Goal: Feedback & Contribution: Contribute content

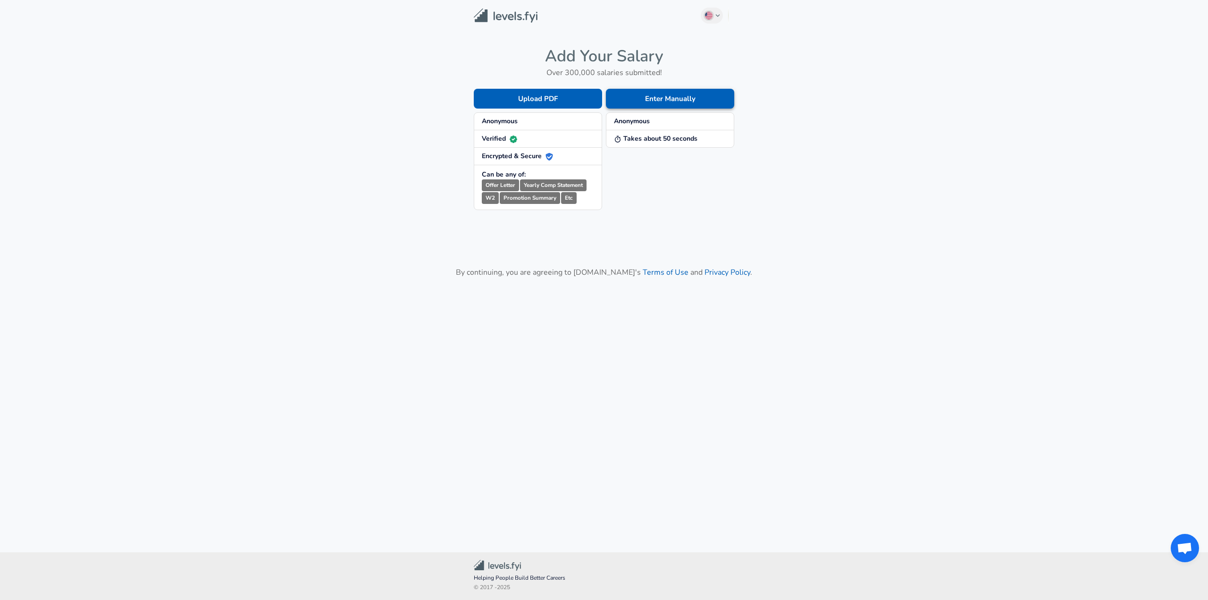
click at [650, 96] on button "Enter Manually" at bounding box center [670, 99] width 128 height 20
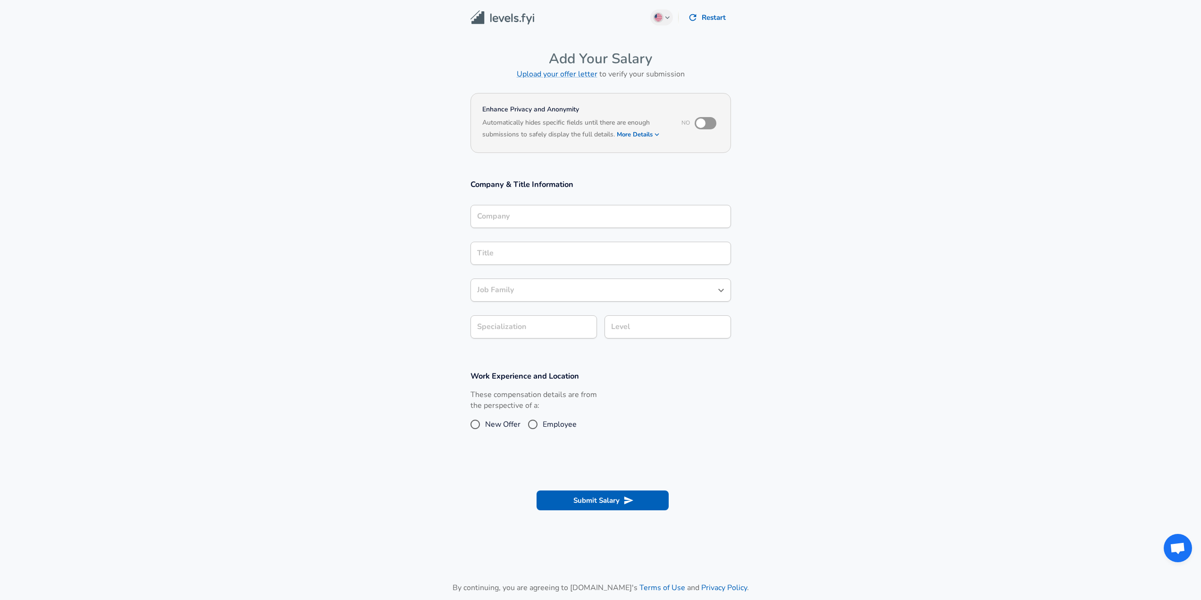
click at [506, 224] on div "Company" at bounding box center [601, 216] width 261 height 23
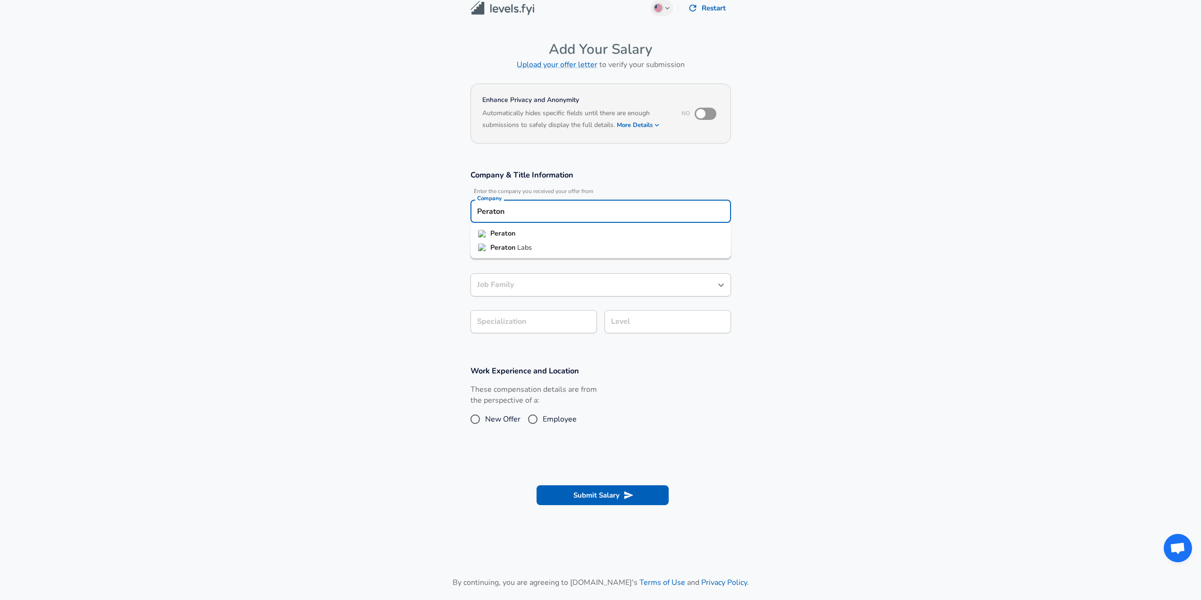
click at [536, 238] on li "Peraton" at bounding box center [601, 234] width 261 height 14
type input "Peraton"
click at [528, 250] on input "Title" at bounding box center [601, 248] width 252 height 15
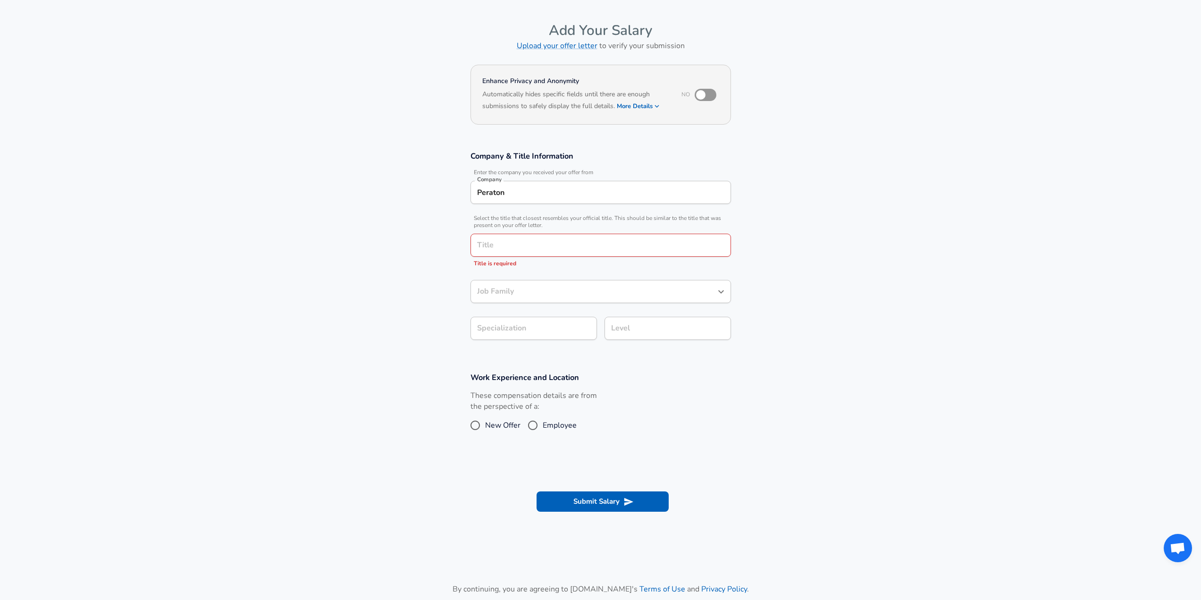
drag, startPoint x: 1098, startPoint y: 220, endPoint x: 945, endPoint y: 215, distance: 152.6
click at [1096, 219] on section "Company & Title Information Enter the company you received your offer from Comp…" at bounding box center [600, 250] width 1201 height 221
click at [563, 226] on div "Company & Title Information Enter the company you received your offer from Comp…" at bounding box center [600, 249] width 283 height 196
click at [558, 238] on input "Title" at bounding box center [601, 245] width 252 height 15
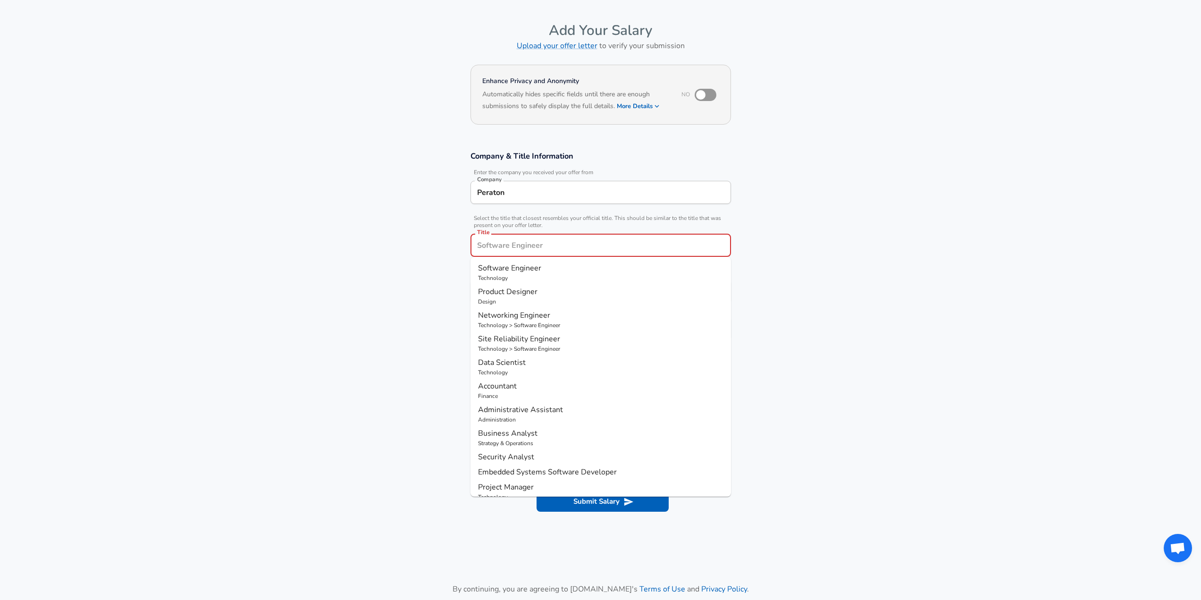
click at [523, 270] on span "Software Engineer" at bounding box center [509, 268] width 63 height 10
type input "Software Engineer"
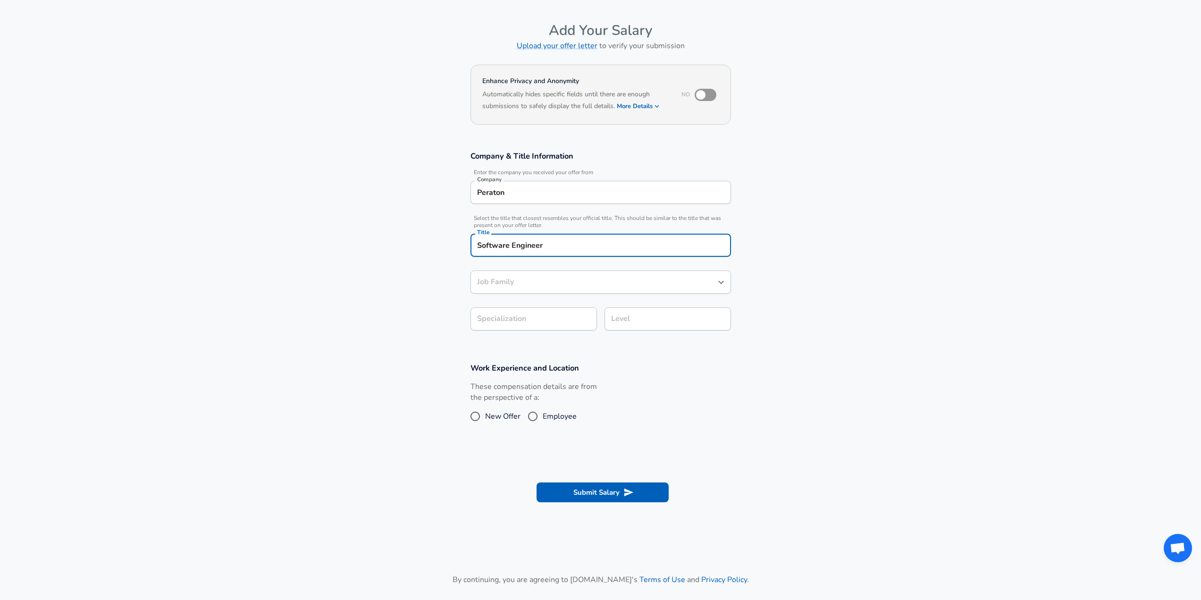
type input "Software Engineer"
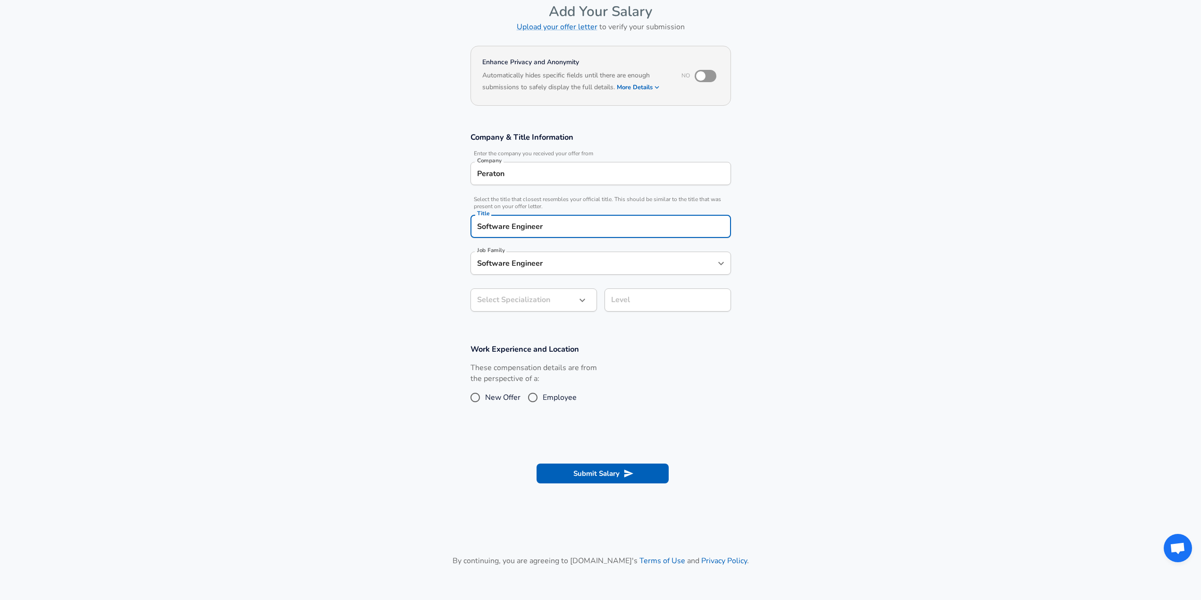
click at [506, 270] on input "Software Engineer" at bounding box center [594, 263] width 238 height 15
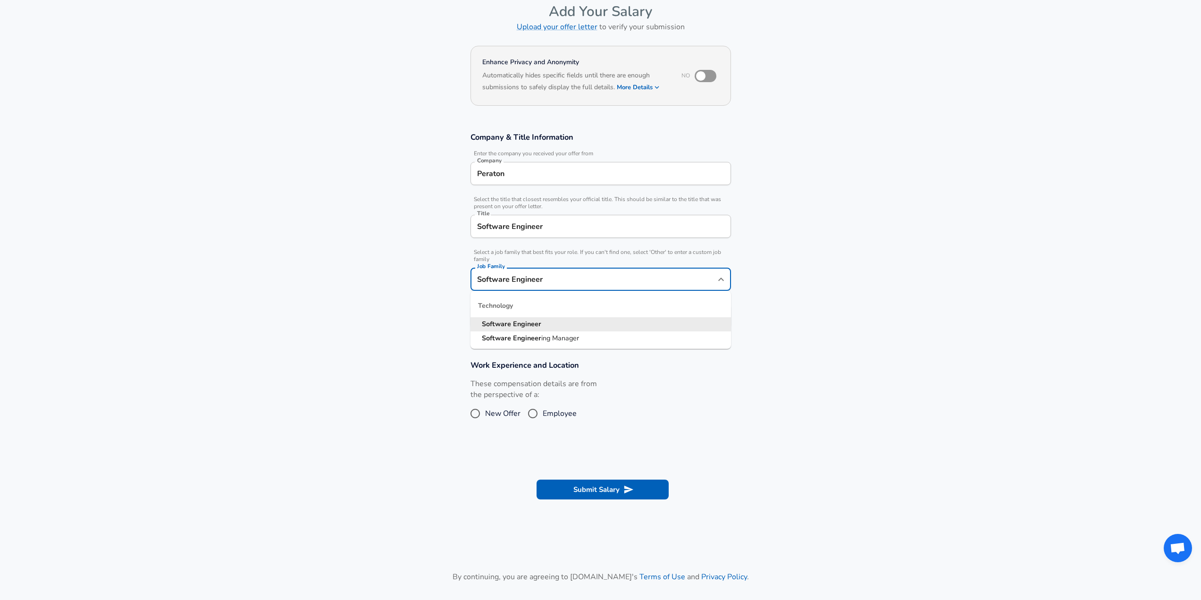
click at [381, 271] on section "Company & Title Information Enter the company you received your offer from Comp…" at bounding box center [600, 235] width 1201 height 228
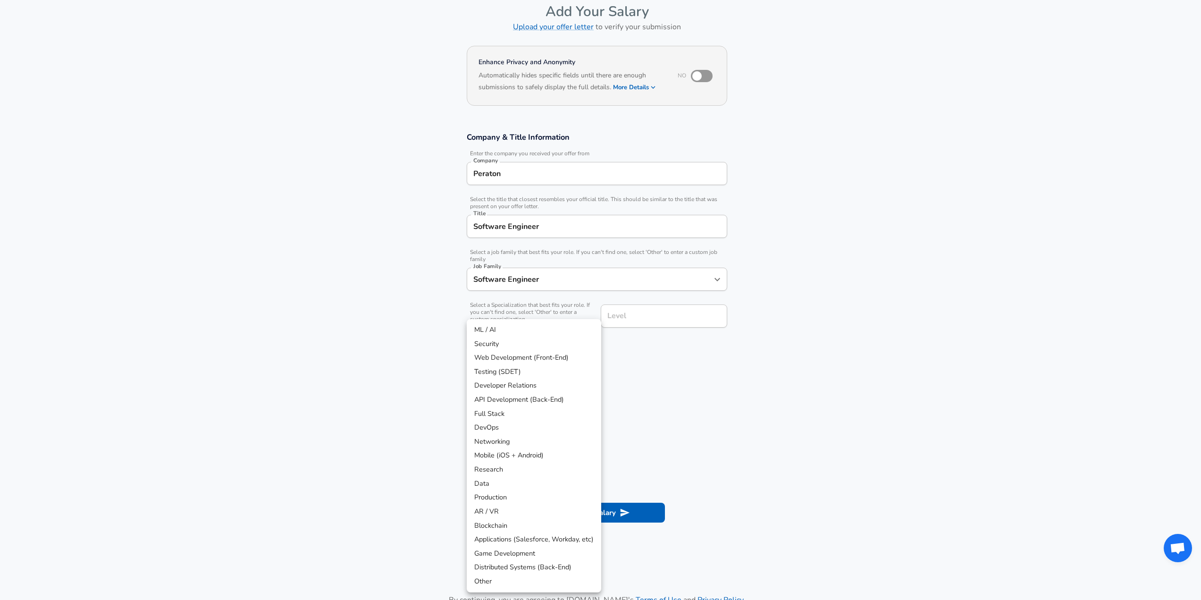
scroll to position [76, 0]
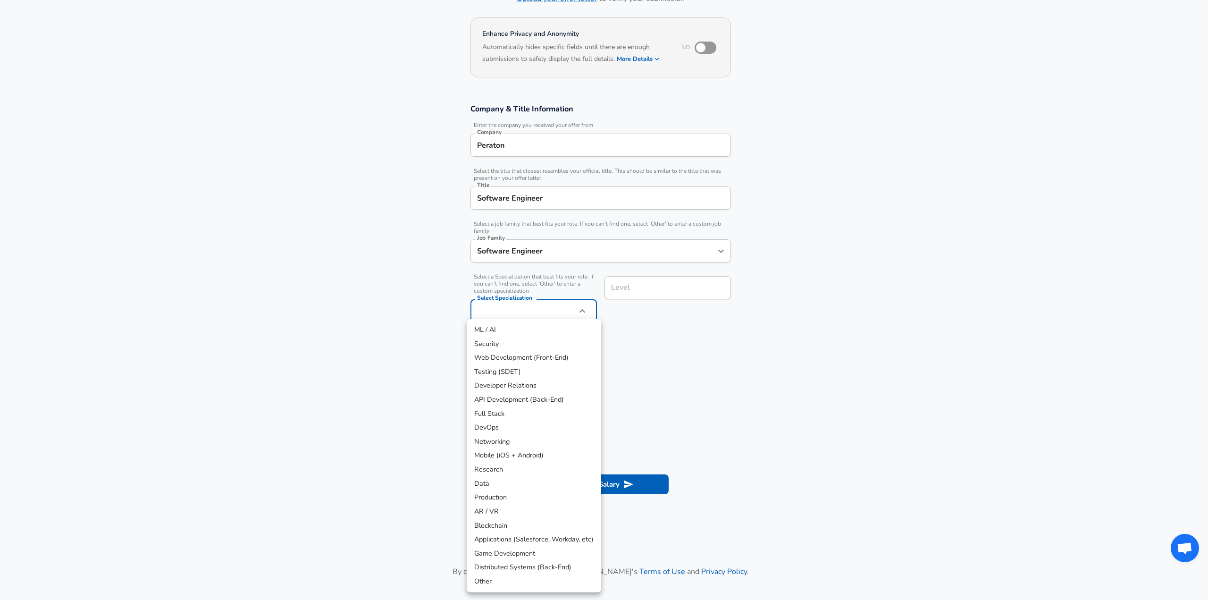
click at [490, 321] on body "English ([GEOGRAPHIC_DATA]) Change Restart Add Your Salary Upload your offer le…" at bounding box center [604, 224] width 1208 height 600
click at [717, 327] on div at bounding box center [604, 300] width 1208 height 600
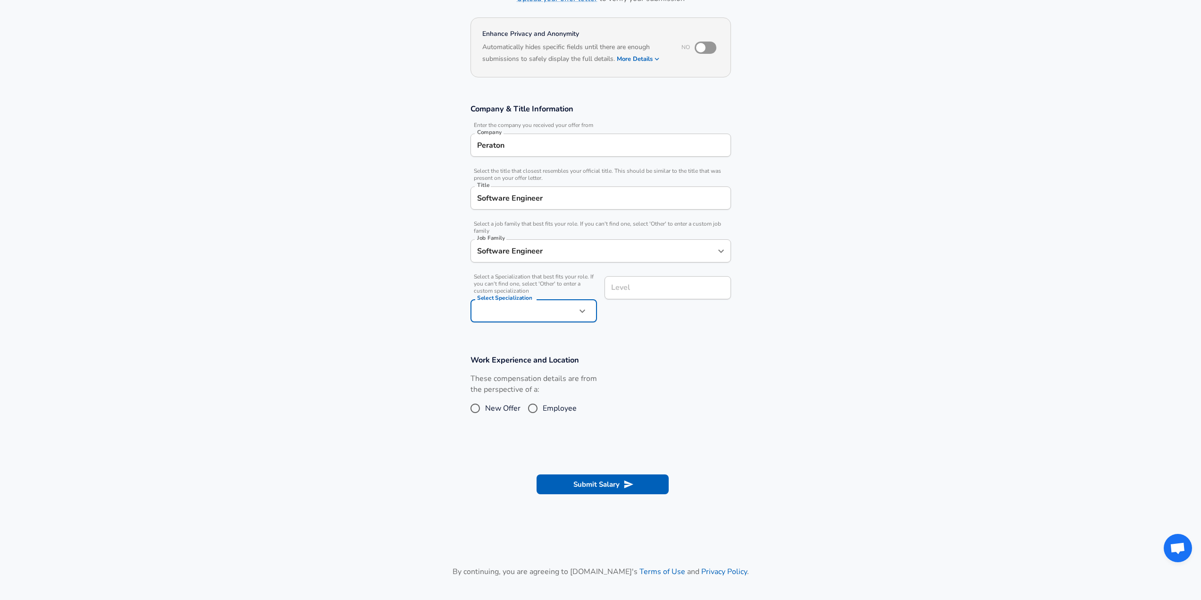
click at [645, 290] on div "ML / AI Security Web Development (Front-End) Testing (SDET) Developer Relations…" at bounding box center [600, 300] width 1201 height 600
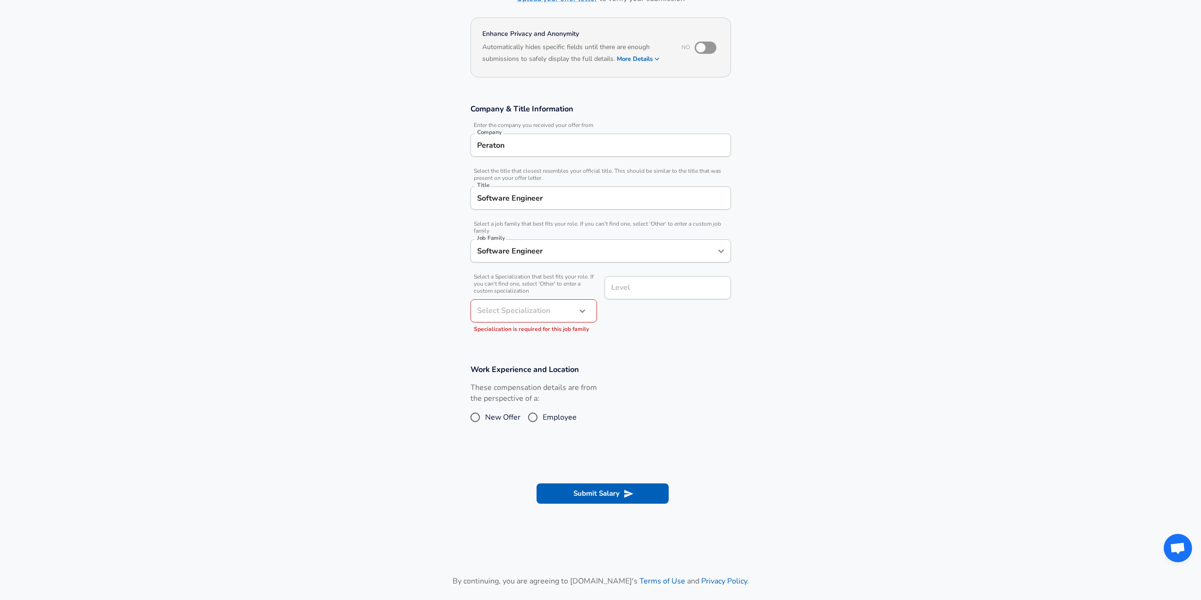
scroll to position [94, 0]
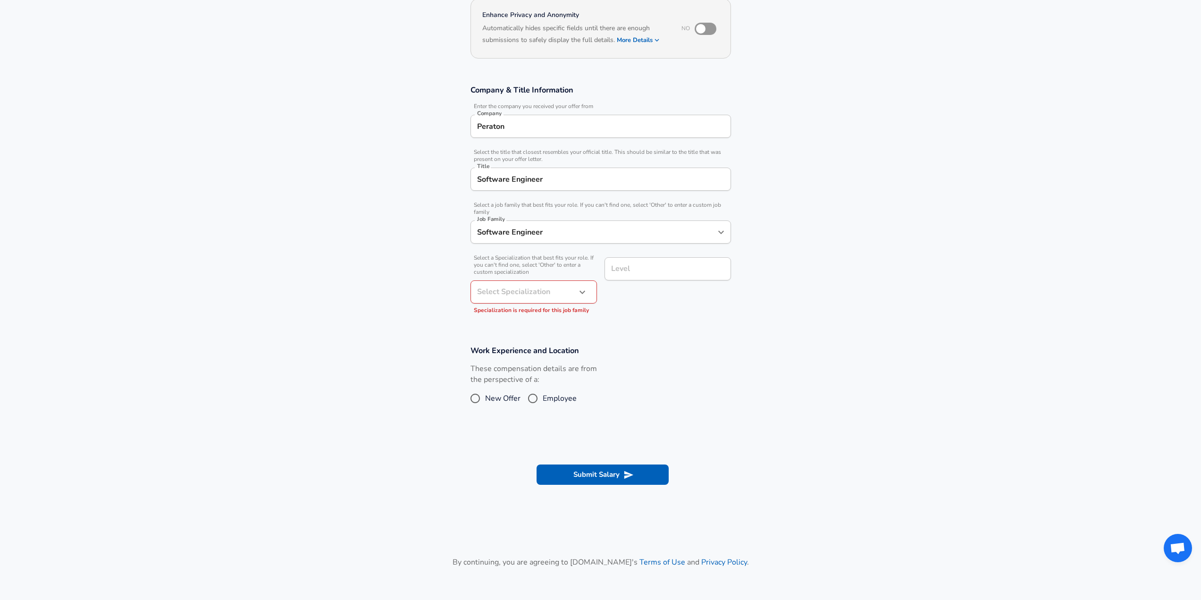
click at [644, 276] on input "Level" at bounding box center [668, 269] width 118 height 15
click at [638, 311] on span "Associate" at bounding box center [627, 313] width 30 height 9
type input "Associate"
click at [748, 354] on section "Work Experience and Location These compensation details are from the perspectiv…" at bounding box center [600, 381] width 1201 height 94
click at [531, 400] on input "Employee" at bounding box center [533, 398] width 20 height 15
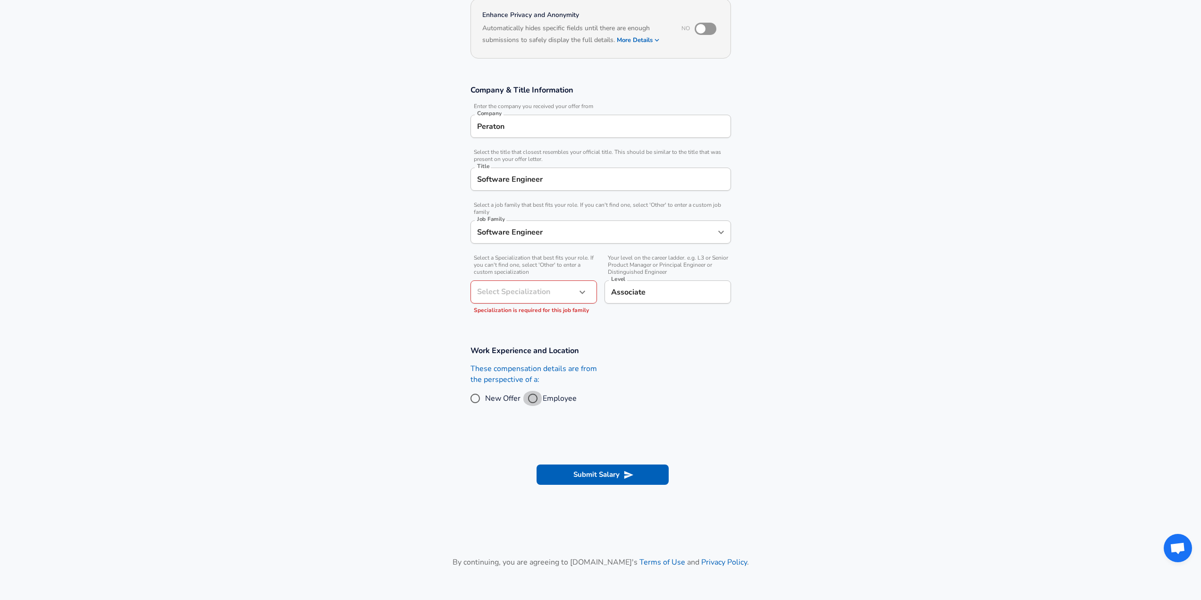
radio input "true"
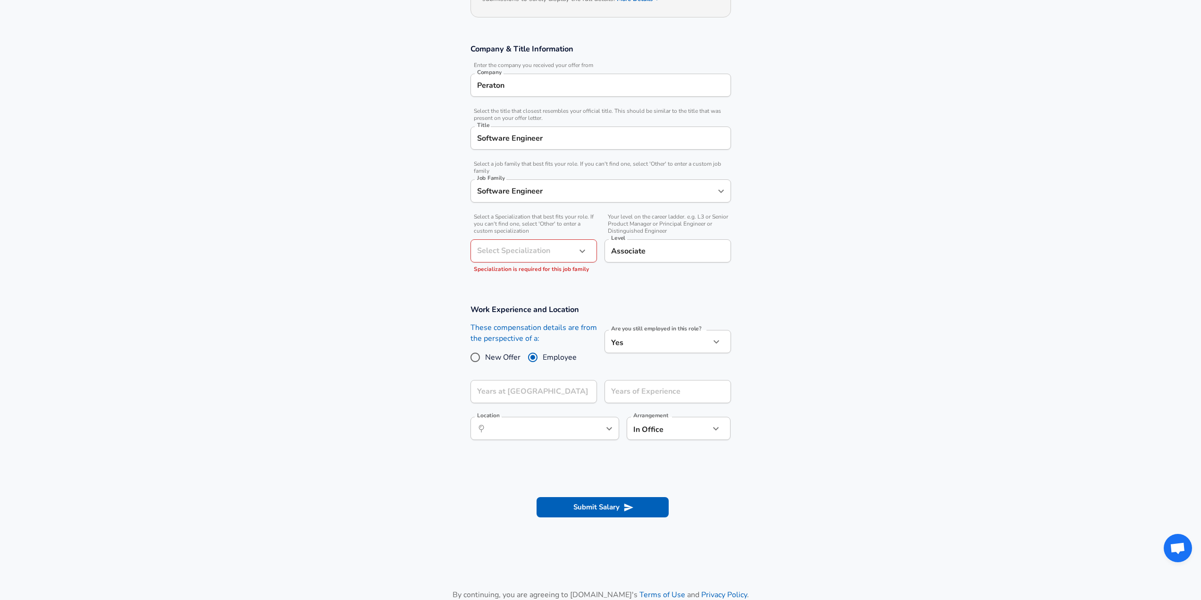
scroll to position [142, 0]
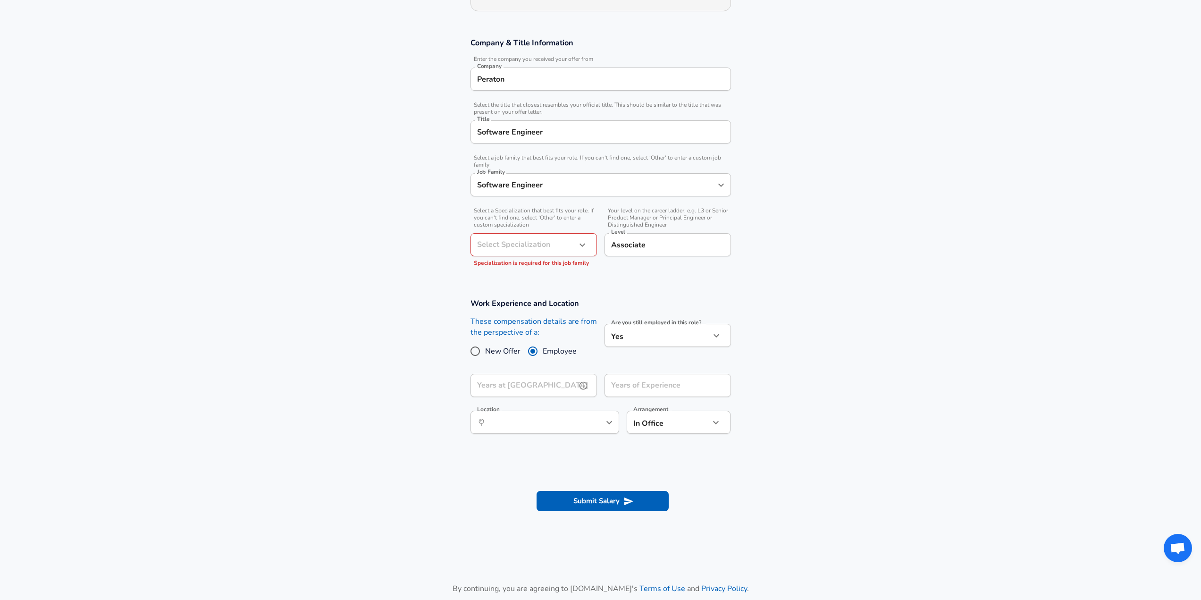
click at [546, 389] on input "Years at [GEOGRAPHIC_DATA]" at bounding box center [524, 385] width 106 height 23
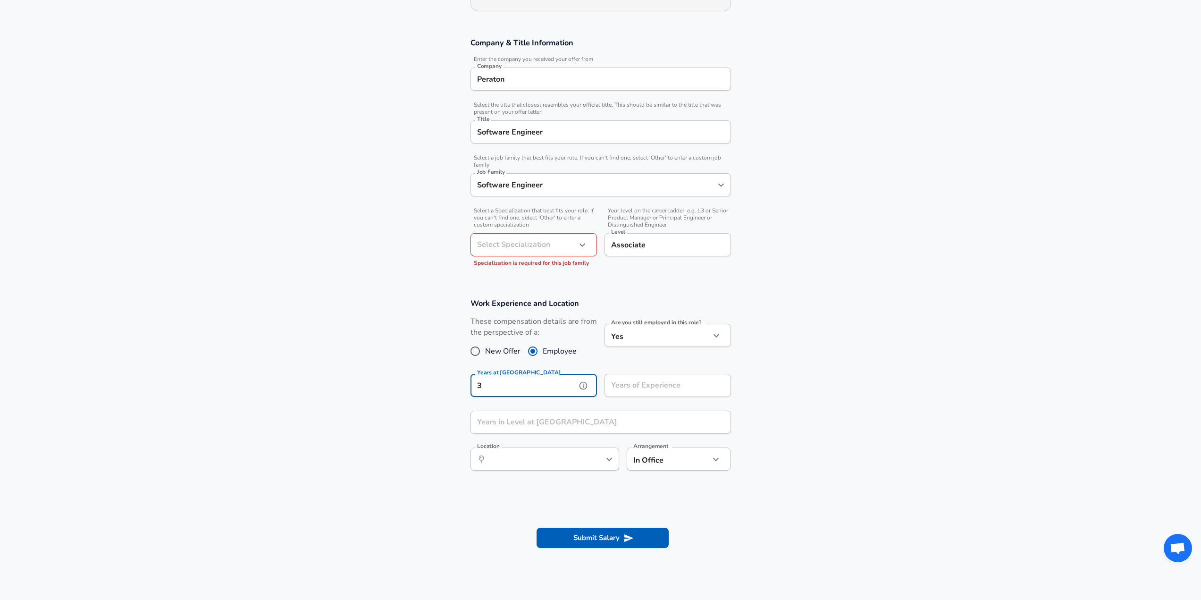
type input "3"
click at [645, 388] on input "Years of Experience" at bounding box center [658, 385] width 106 height 23
type input "3"
click at [539, 419] on input "Years in Level at [GEOGRAPHIC_DATA]" at bounding box center [591, 422] width 240 height 23
type input "3"
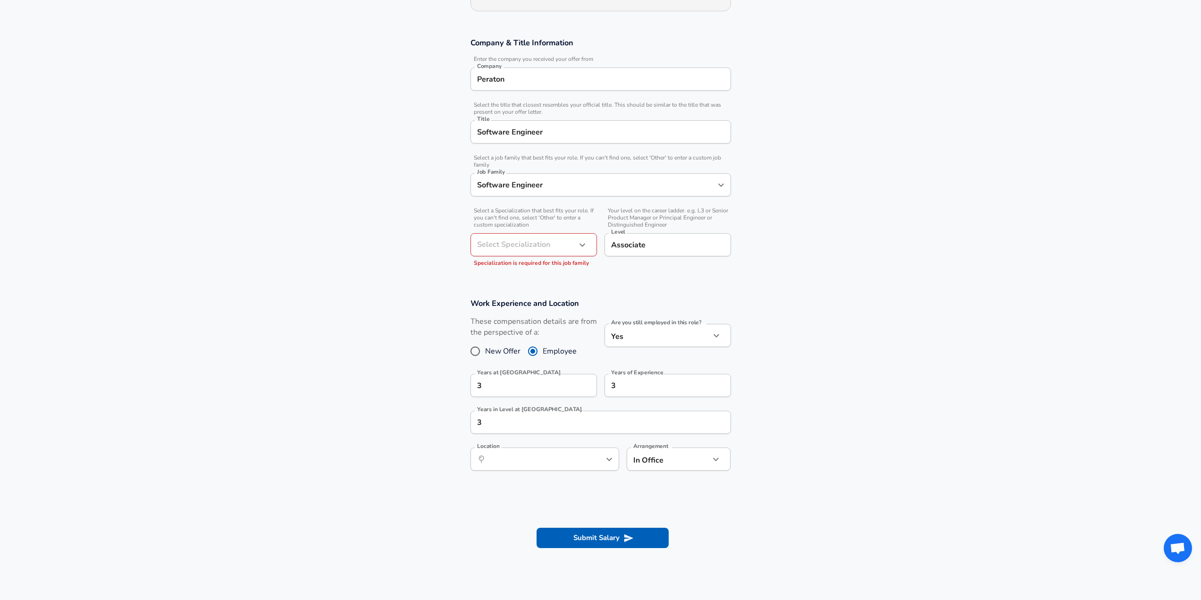
click at [389, 438] on section "Work Experience and Location These compensation details are from the perspectiv…" at bounding box center [600, 389] width 1201 height 205
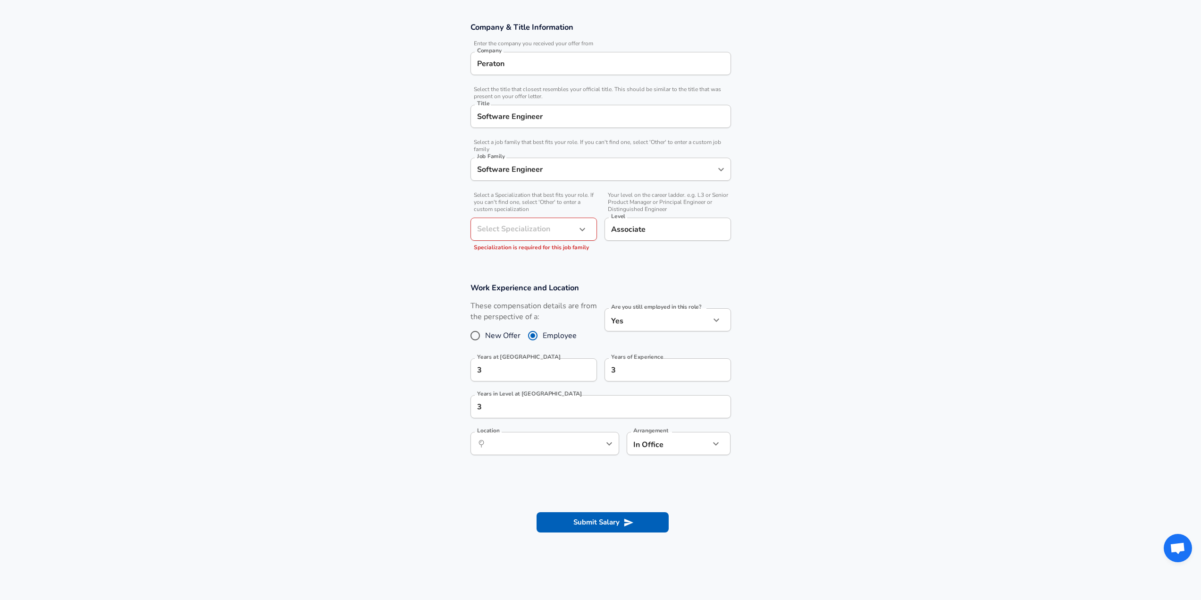
scroll to position [236, 0]
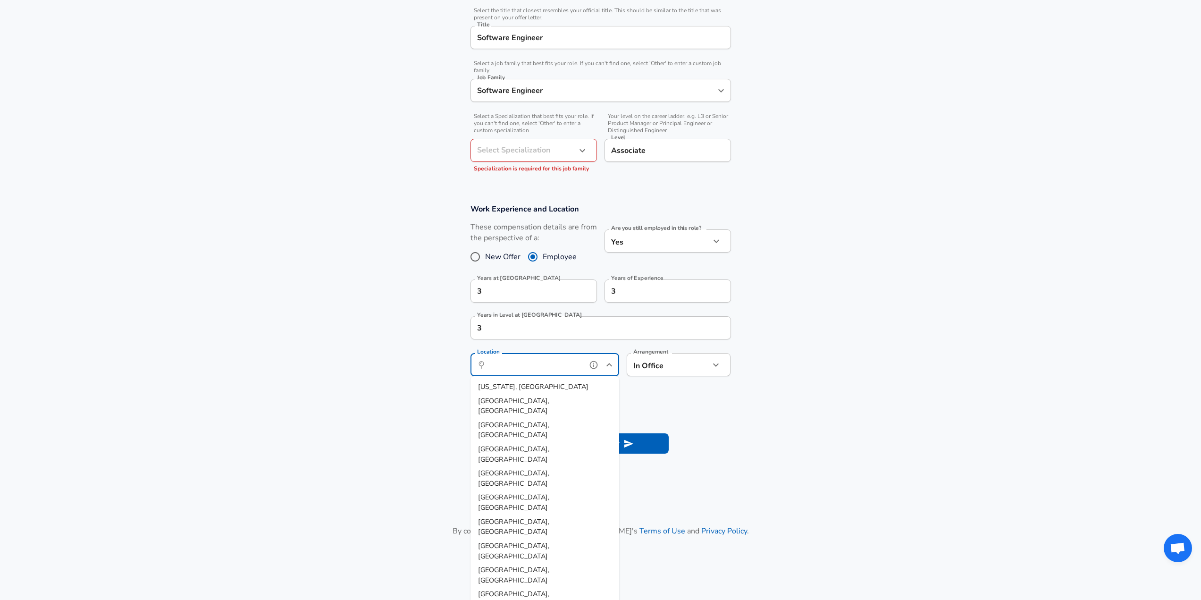
click at [512, 361] on input "Location" at bounding box center [534, 364] width 97 height 15
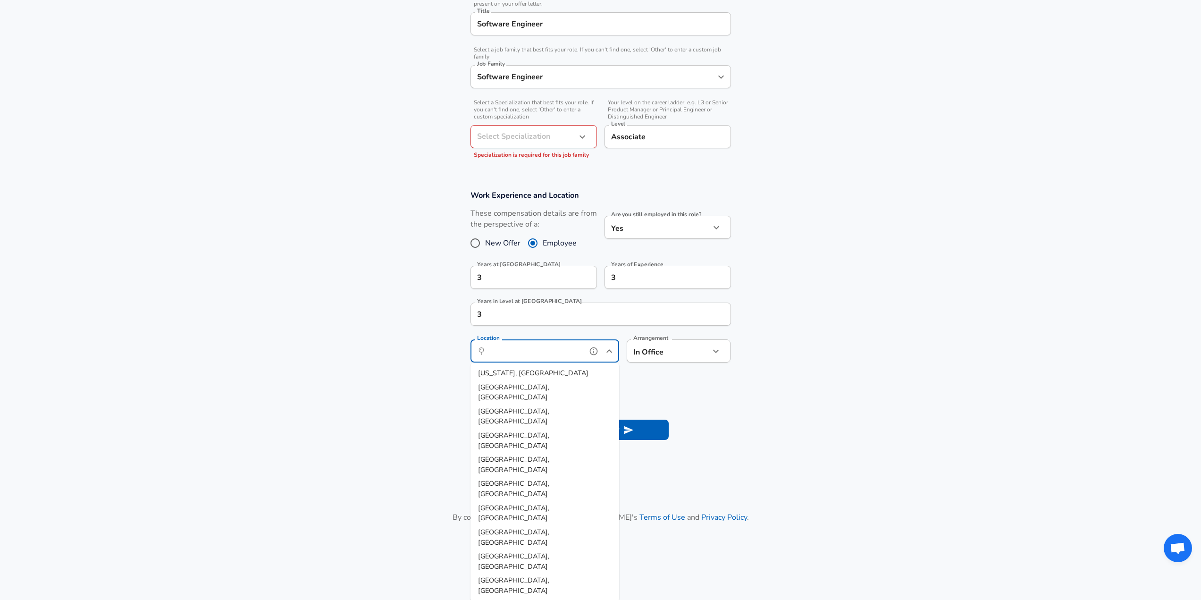
scroll to position [299, 0]
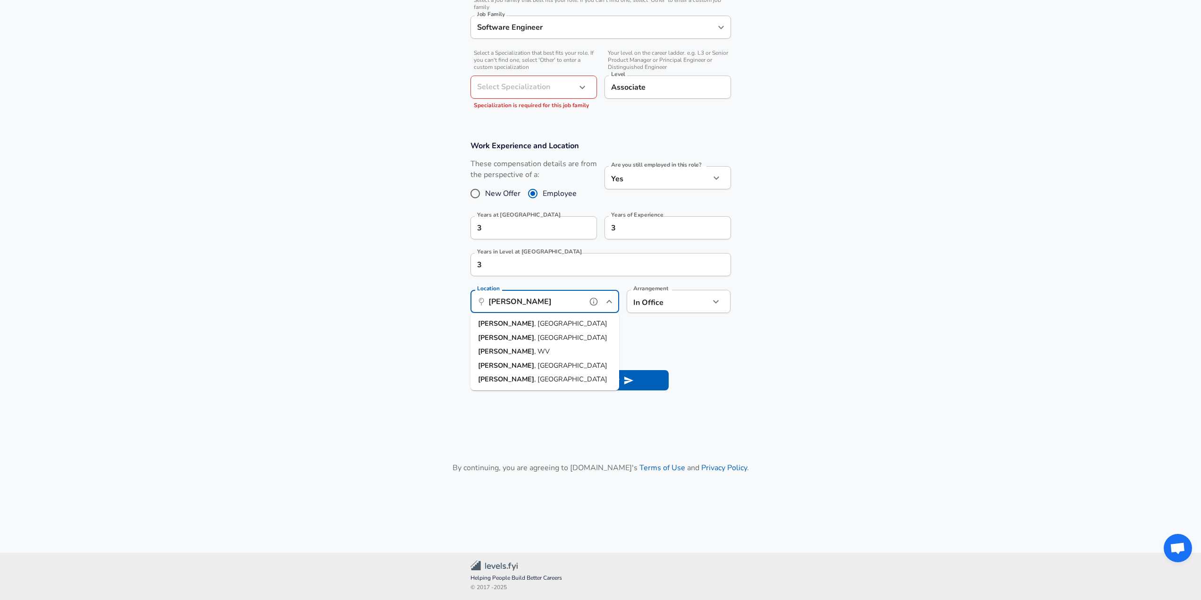
click at [541, 327] on li "Herndon , [GEOGRAPHIC_DATA]" at bounding box center [545, 324] width 149 height 14
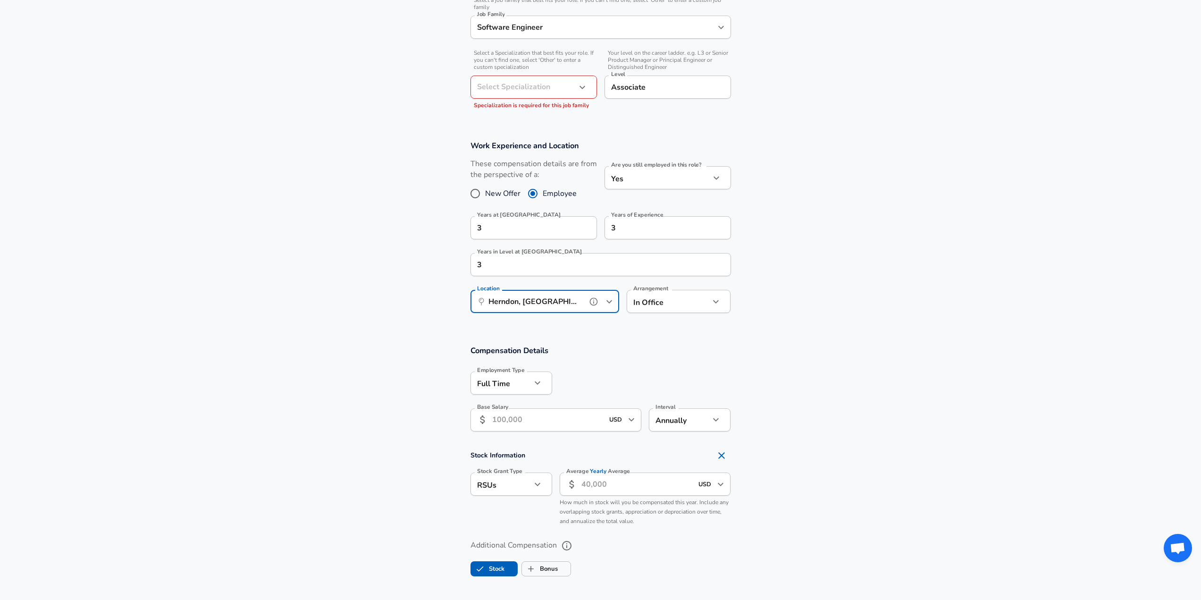
type input "Herndon, [GEOGRAPHIC_DATA]"
click at [669, 301] on body "English ([GEOGRAPHIC_DATA]) Change Restart Add Your Salary Upload your offer le…" at bounding box center [604, 1] width 1208 height 600
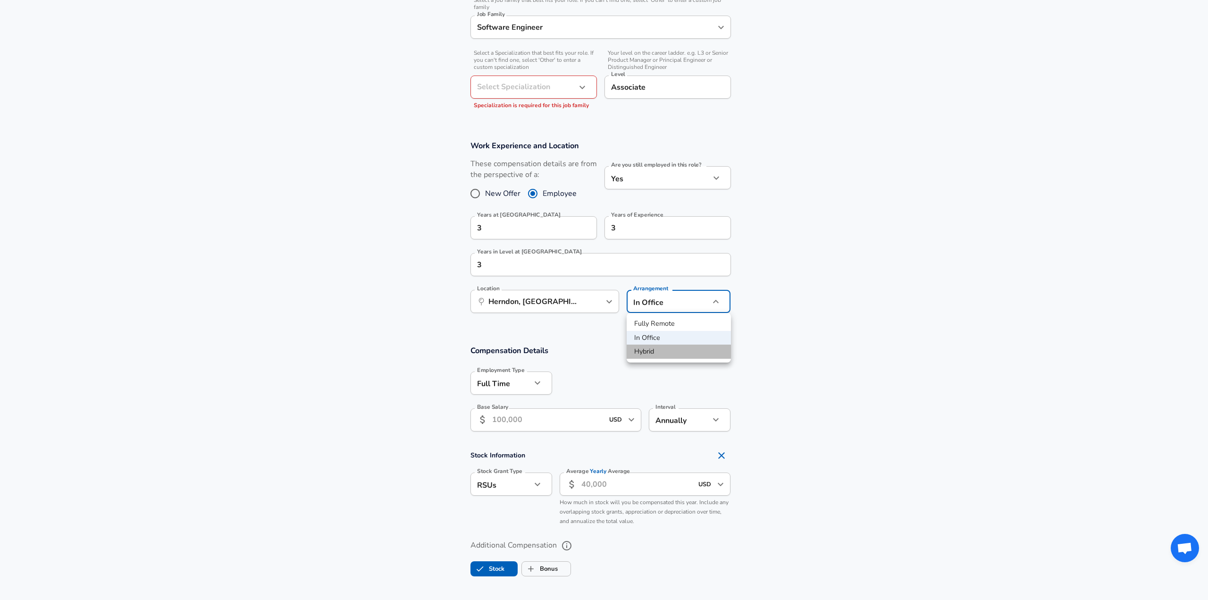
click at [668, 348] on li "Hybrid" at bounding box center [679, 352] width 104 height 14
type input "hybrid"
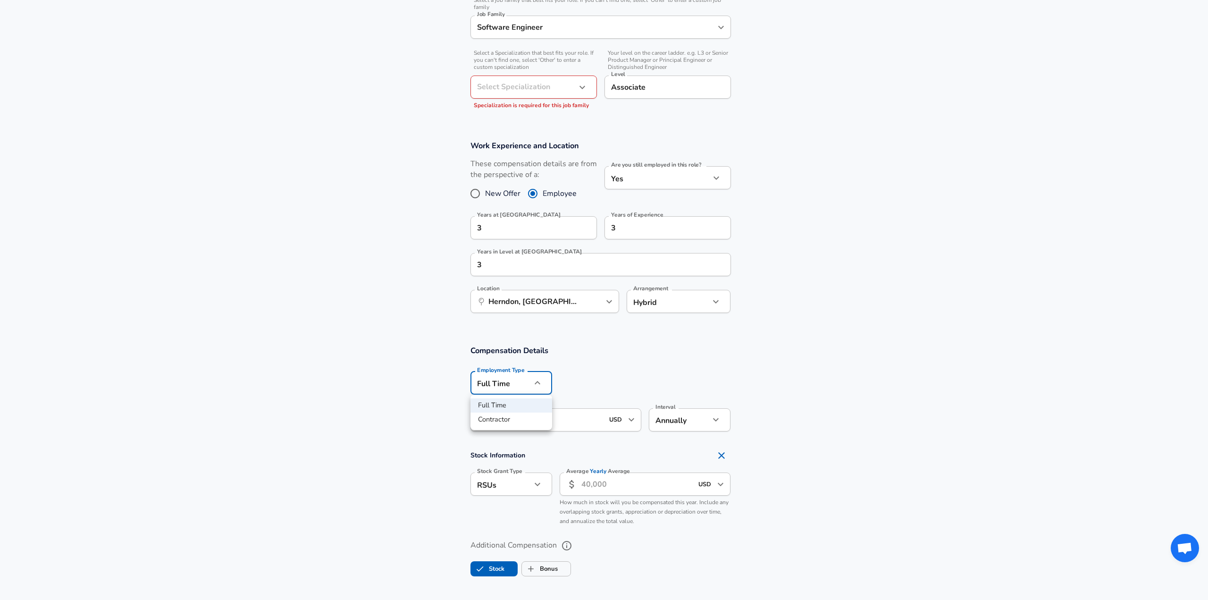
click at [503, 301] on body "English ([GEOGRAPHIC_DATA]) Change Restart Add Your Salary Upload your offer le…" at bounding box center [604, 1] width 1208 height 600
click at [712, 387] on div at bounding box center [604, 300] width 1208 height 600
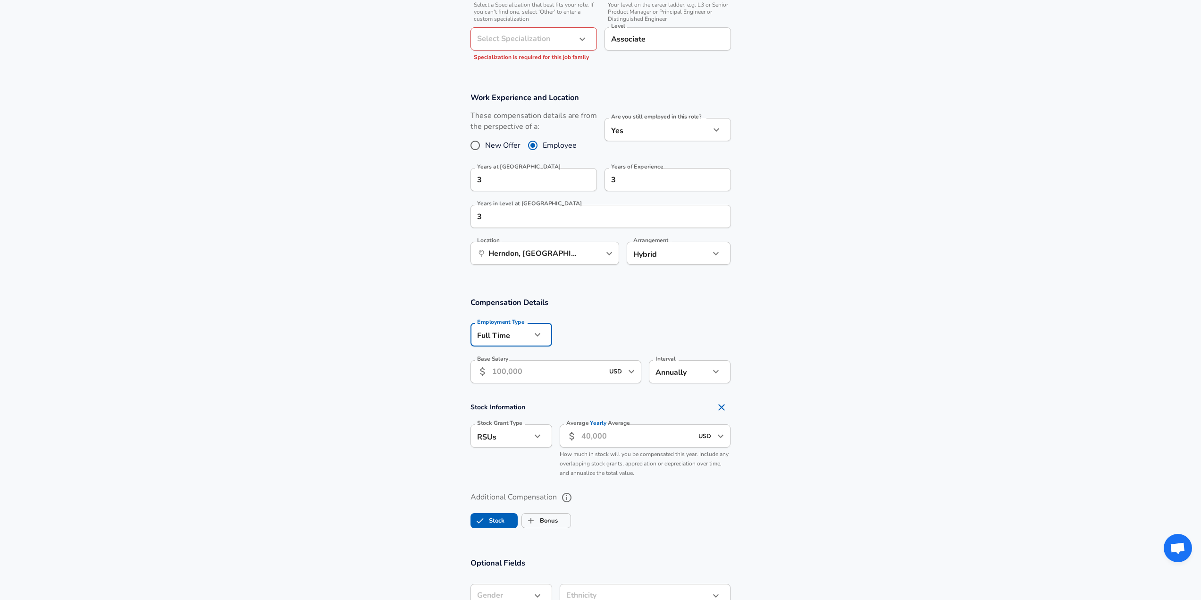
scroll to position [394, 0]
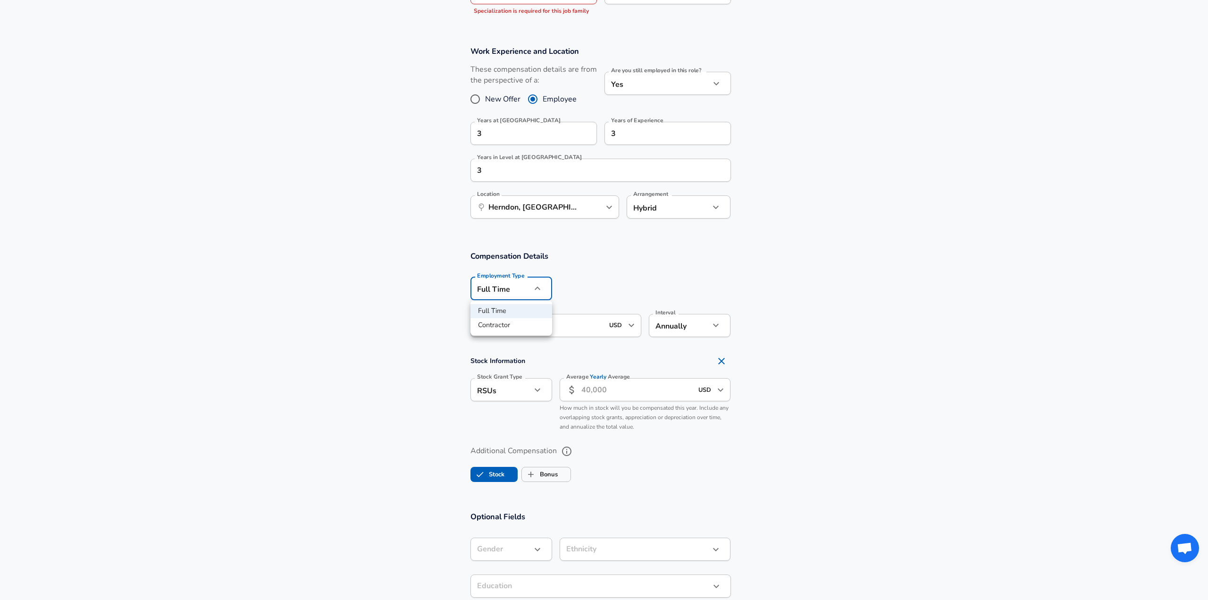
click at [404, 281] on div at bounding box center [604, 300] width 1208 height 600
click at [532, 328] on input "Base Salary" at bounding box center [548, 325] width 112 height 23
type input "3"
type input "93,000"
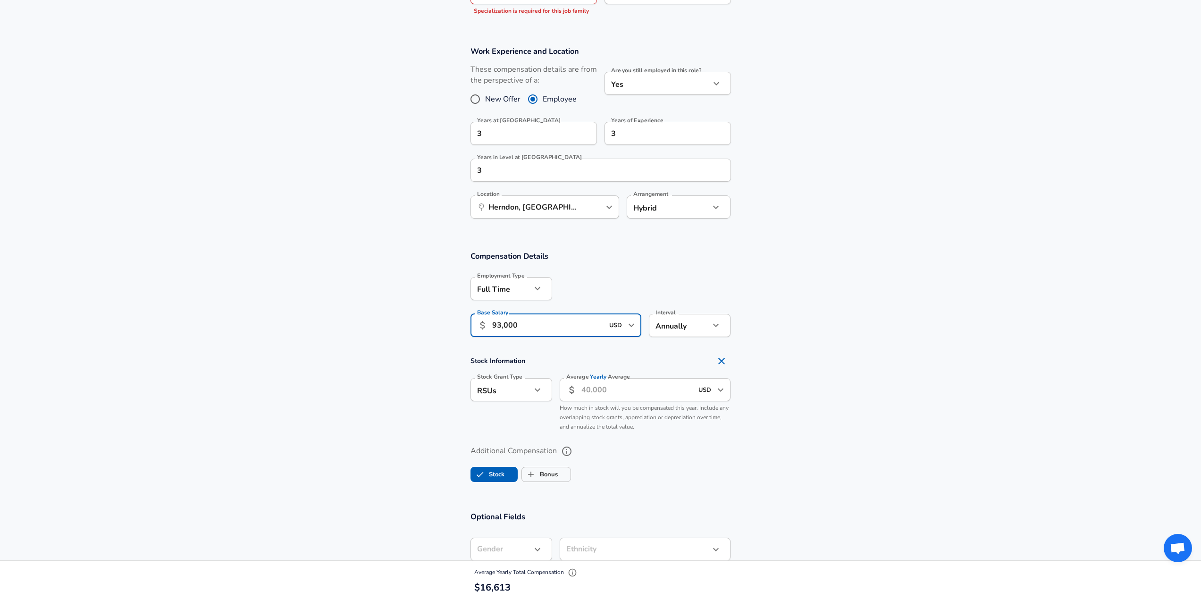
click at [366, 360] on section "Stock Information Stock Grant Type RSUs stock Stock Grant Type Average Yearly A…" at bounding box center [600, 394] width 1201 height 84
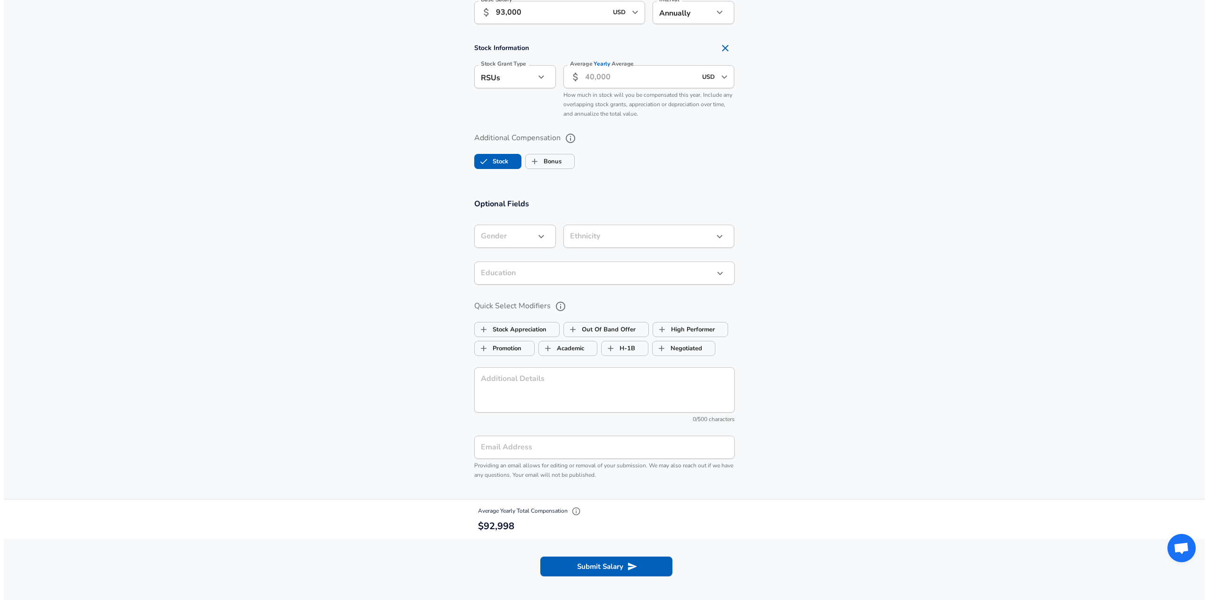
scroll to position [724, 0]
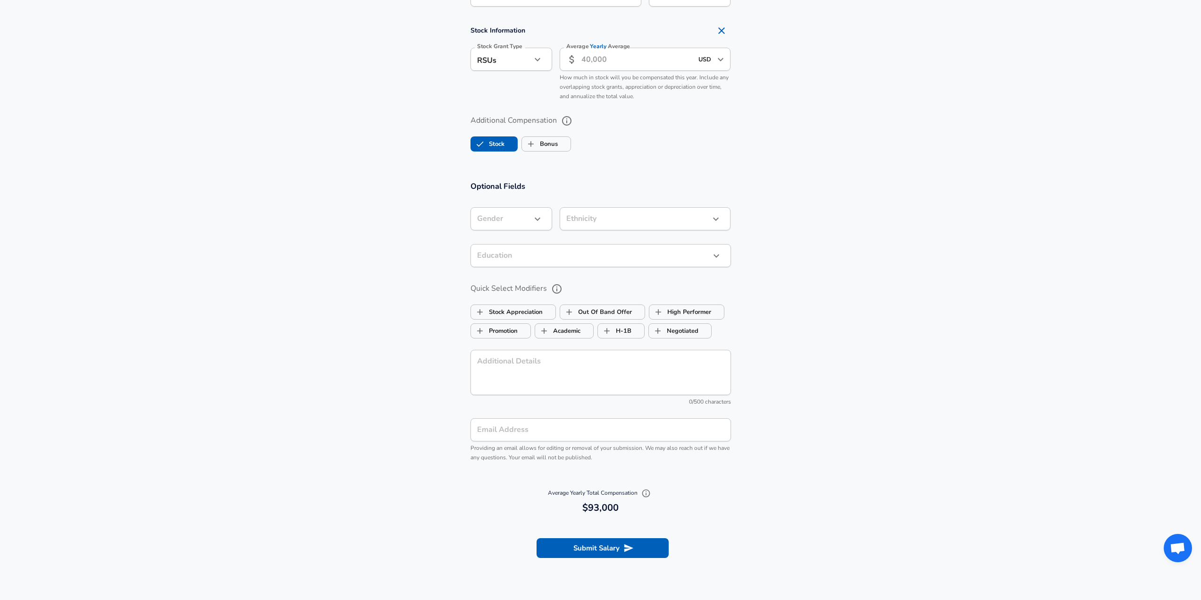
click at [0, 371] on section "Optional Fields Gender ​ Gender Ethnicity ​ Ethnicity Education ​ Education Qui…" at bounding box center [600, 325] width 1201 height 311
click at [520, 211] on div at bounding box center [604, 300] width 1208 height 600
click at [585, 548] on button "Submit Salary" at bounding box center [603, 548] width 132 height 20
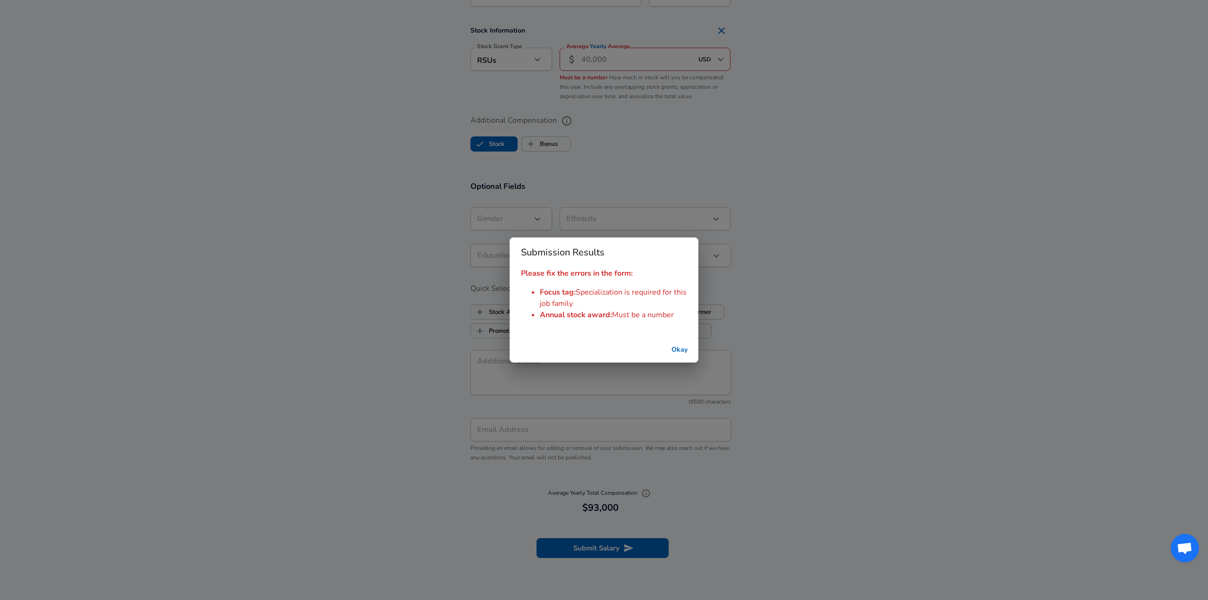
click at [28, 254] on div "Submission Results Please fix the errors in the form: Focus tag : Specializatio…" at bounding box center [604, 300] width 1208 height 600
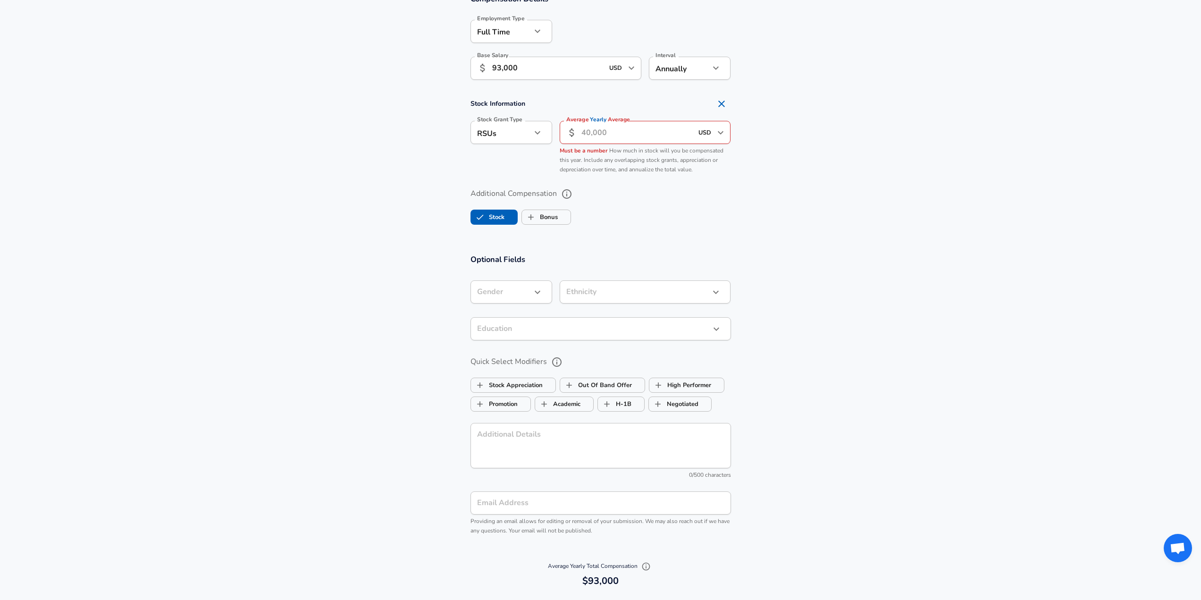
scroll to position [488, 0]
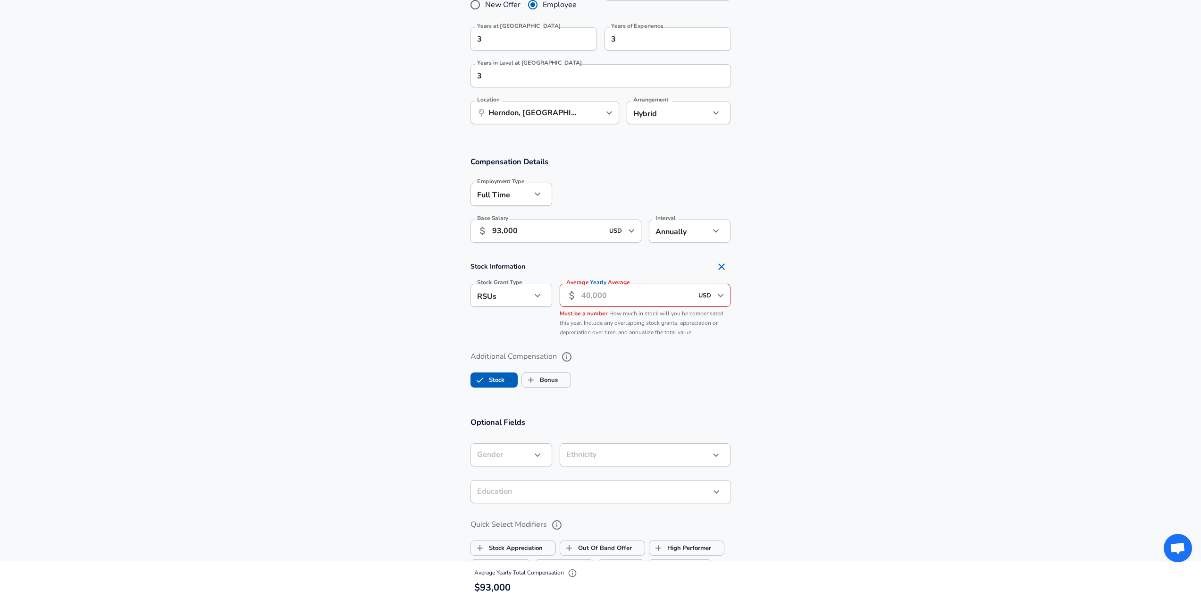
click at [591, 301] on input "Average Yearly Average" at bounding box center [638, 295] width 112 height 23
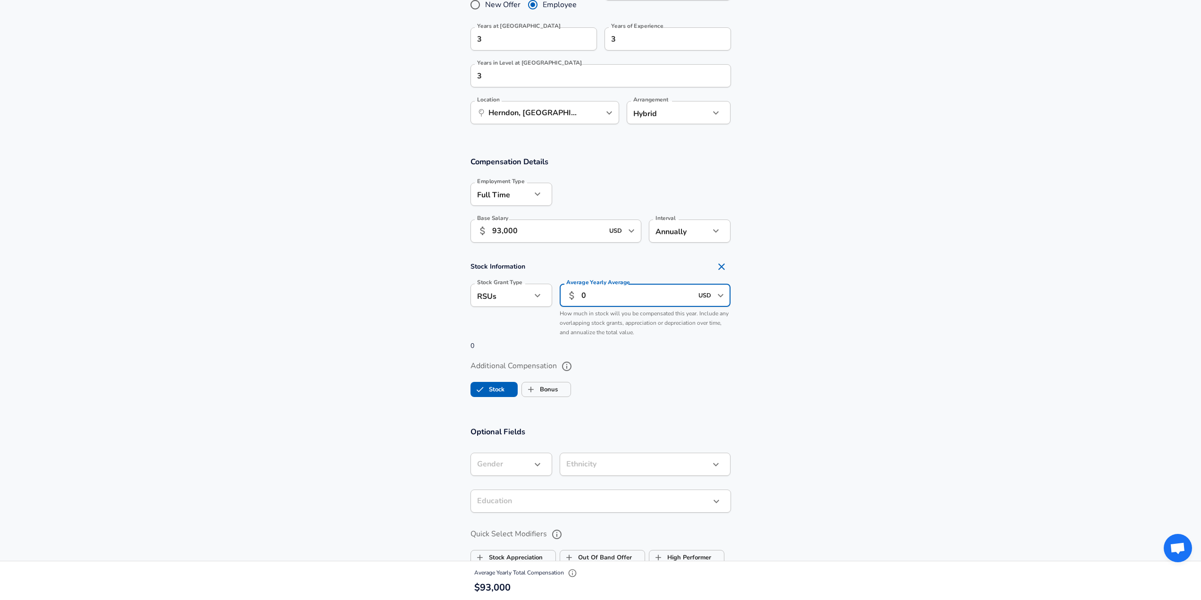
type input "0"
drag, startPoint x: 884, startPoint y: 390, endPoint x: 887, endPoint y: 385, distance: 6.2
click at [886, 390] on section "Additional Compensation Stock Bonus" at bounding box center [600, 376] width 1201 height 50
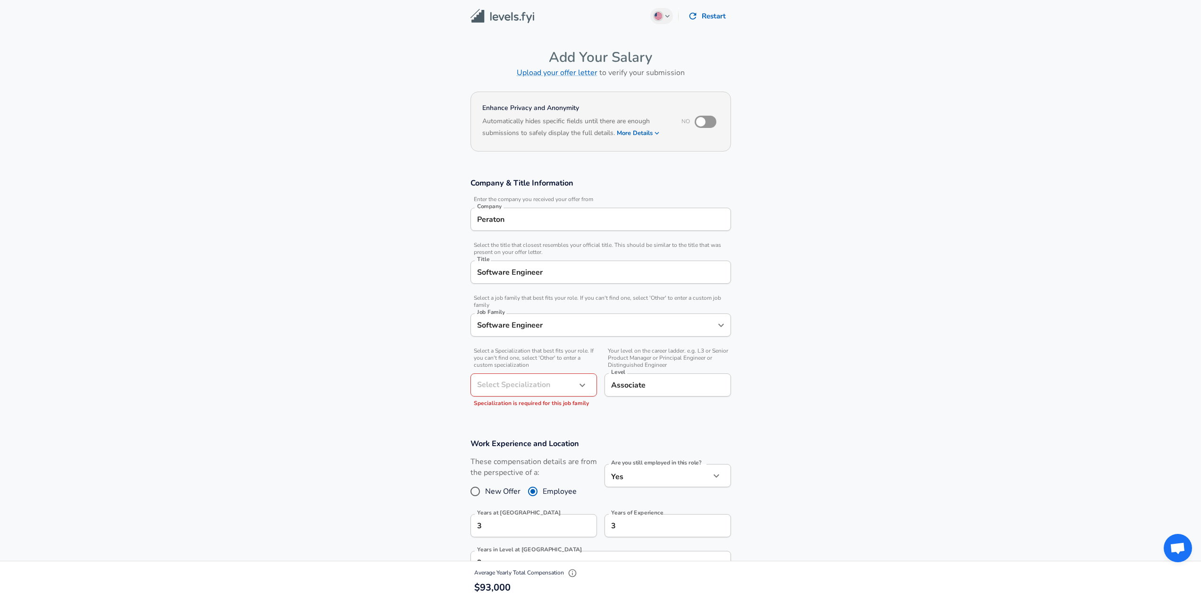
scroll to position [0, 0]
click at [505, 385] on body "English ([GEOGRAPHIC_DATA]) Change Restart Add Your Salary Upload your offer le…" at bounding box center [600, 300] width 1201 height 600
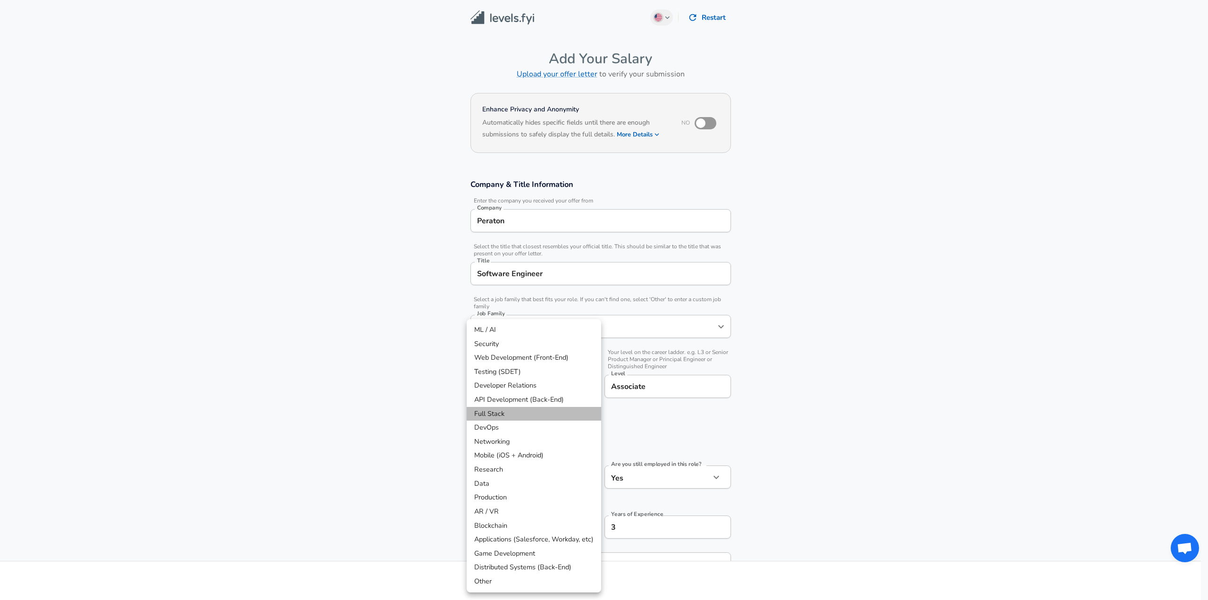
click at [494, 410] on li "Full Stack" at bounding box center [534, 414] width 135 height 14
type input "Full Stack"
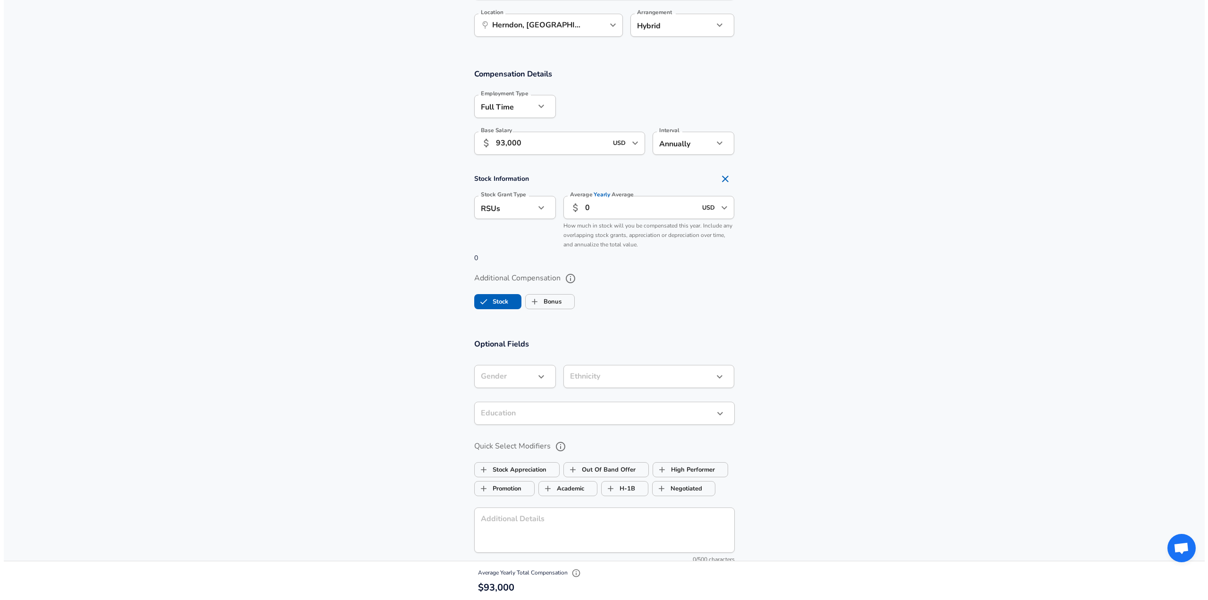
scroll to position [892, 0]
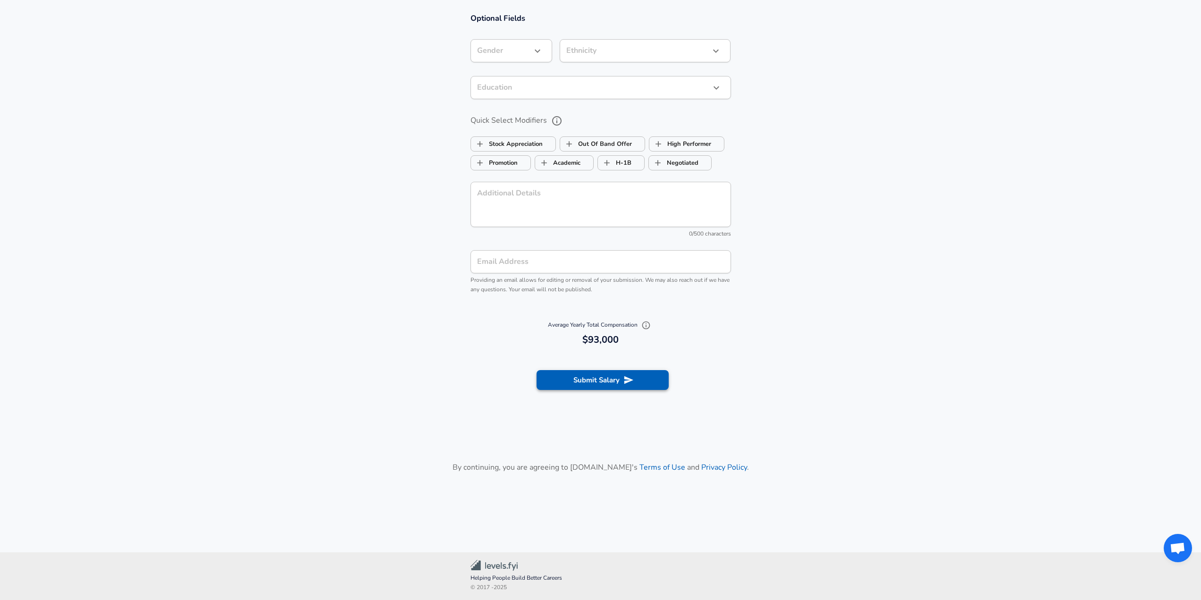
drag, startPoint x: 582, startPoint y: 355, endPoint x: 586, endPoint y: 378, distance: 24.0
click at [581, 356] on section "Submit Salary" at bounding box center [600, 378] width 1201 height 53
click at [585, 377] on button "Submit Salary" at bounding box center [603, 380] width 132 height 20
